Goal: Information Seeking & Learning: Learn about a topic

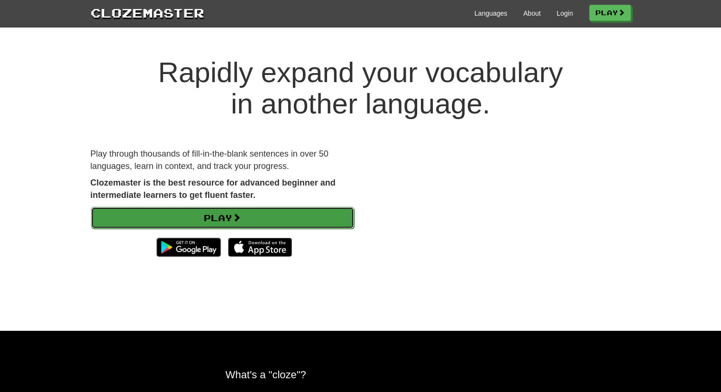
click at [256, 213] on link "Play" at bounding box center [222, 218] width 263 height 22
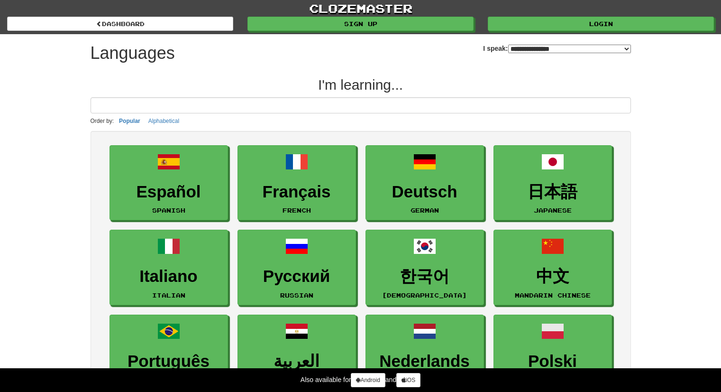
select select "*******"
